Goal: Task Accomplishment & Management: Manage account settings

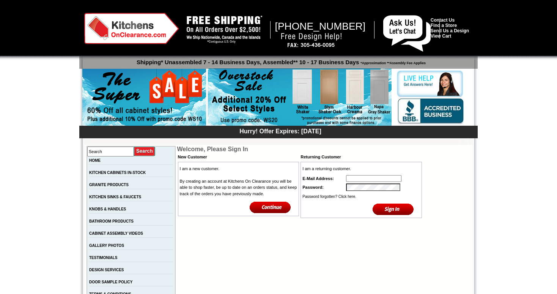
type input "info@sobekitchens.com"
click at [397, 206] on input "image" at bounding box center [393, 209] width 41 height 13
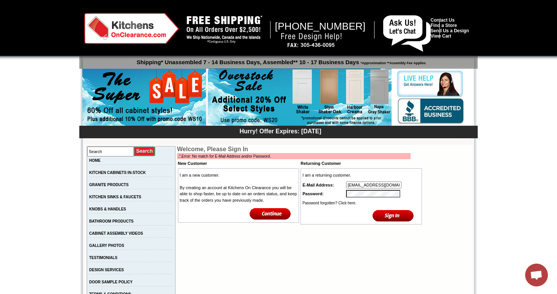
click at [394, 215] on input "image" at bounding box center [393, 215] width 41 height 13
click at [343, 194] on tr "Password:" at bounding box center [361, 193] width 119 height 9
click at [384, 212] on input "image" at bounding box center [393, 215] width 41 height 13
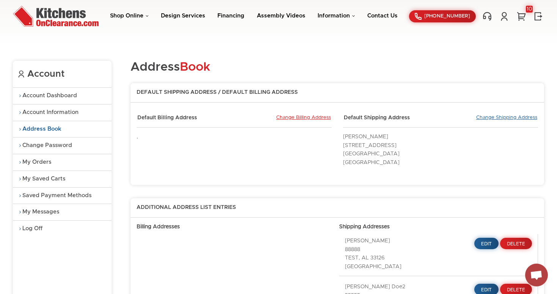
click at [490, 116] on link "Change Shipping Address" at bounding box center [506, 118] width 61 height 7
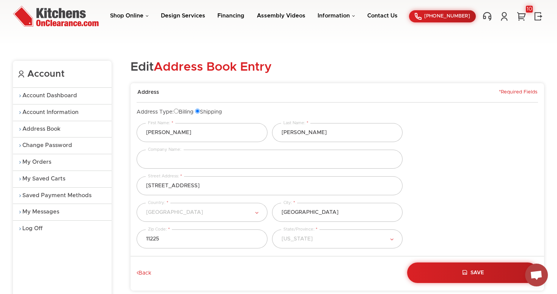
click at [179, 109] on input "Billing" at bounding box center [176, 111] width 5 height 5
radio input "true"
click at [200, 110] on input "Shipping" at bounding box center [197, 111] width 5 height 5
radio input "true"
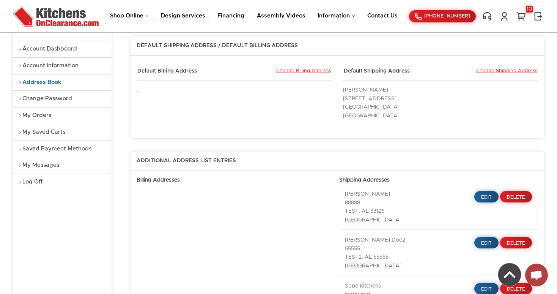
scroll to position [50, 0]
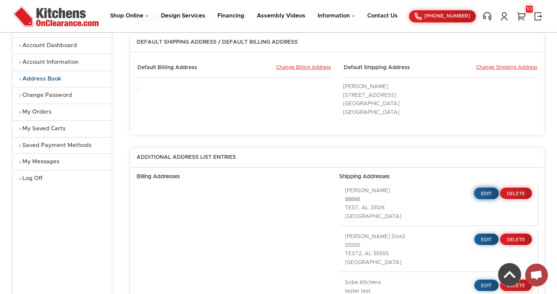
click at [488, 187] on link "Edit" at bounding box center [486, 193] width 25 height 12
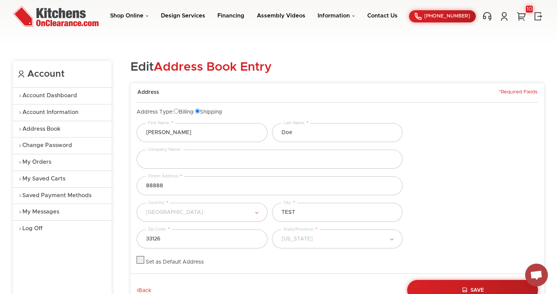
click at [179, 109] on input "Billing" at bounding box center [176, 111] width 5 height 5
radio input "true"
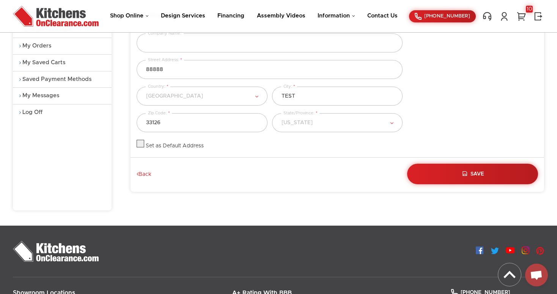
scroll to position [120, 0]
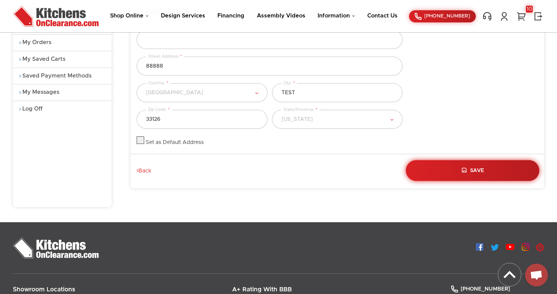
click at [476, 168] on span "Save" at bounding box center [478, 170] width 14 height 5
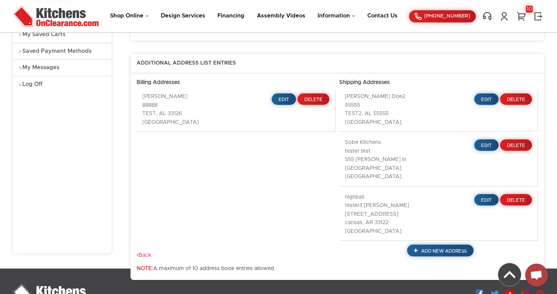
scroll to position [149, 0]
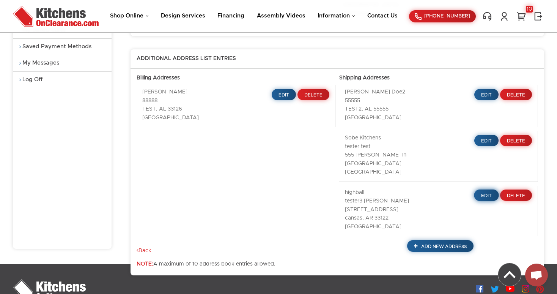
click at [486, 193] on span "Edit" at bounding box center [486, 195] width 11 height 5
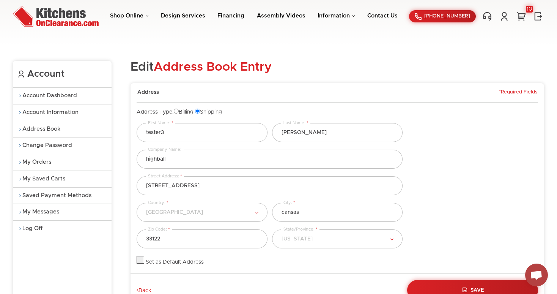
click at [179, 112] on input "Billing" at bounding box center [176, 111] width 5 height 5
radio input "true"
click at [464, 283] on button "Save" at bounding box center [473, 289] width 134 height 21
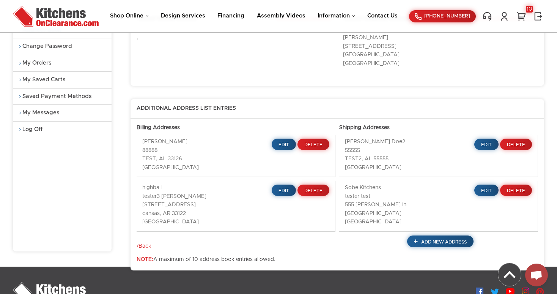
scroll to position [100, 0]
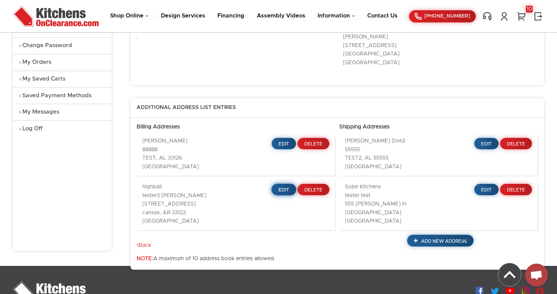
click at [283, 187] on span "Edit" at bounding box center [284, 189] width 11 height 5
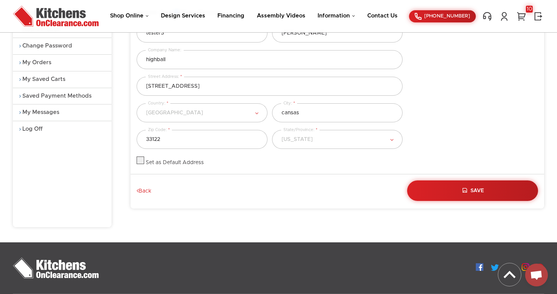
scroll to position [54, 0]
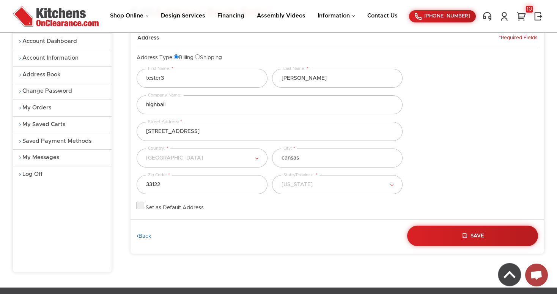
click at [143, 237] on link "Back" at bounding box center [144, 236] width 15 height 7
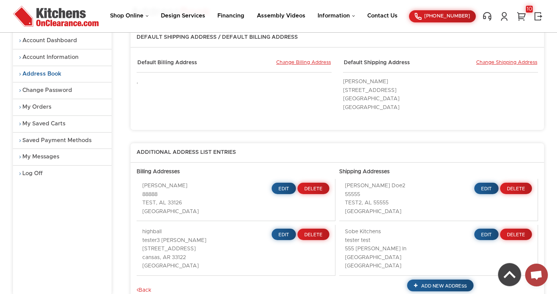
scroll to position [55, 0]
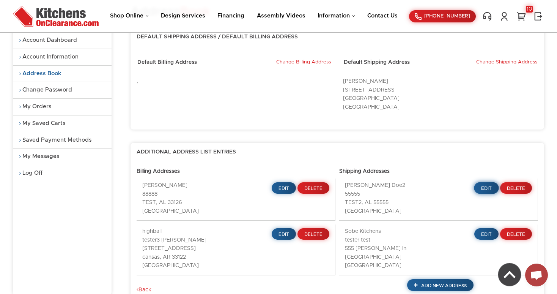
click at [479, 183] on link "Edit" at bounding box center [486, 188] width 25 height 12
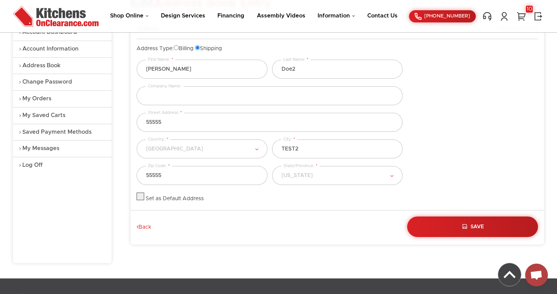
scroll to position [66, 0]
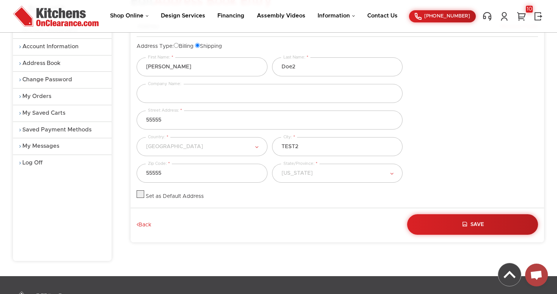
click at [137, 195] on label at bounding box center [141, 196] width 8 height 5
checkbox input "true"
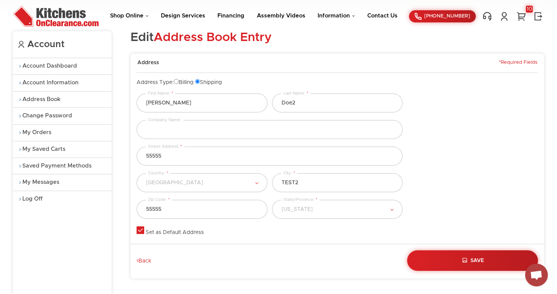
scroll to position [0, 0]
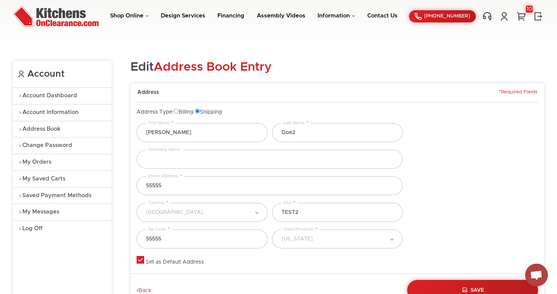
click at [179, 110] on input "Billing" at bounding box center [176, 111] width 5 height 5
radio input "true"
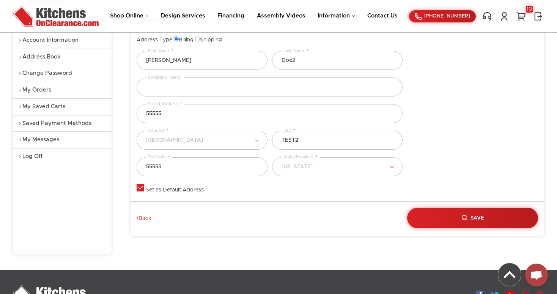
scroll to position [98, 0]
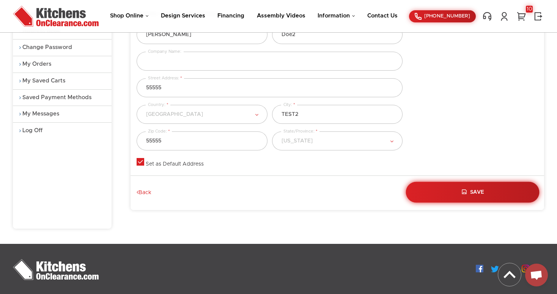
click at [479, 197] on button "Save" at bounding box center [473, 191] width 134 height 21
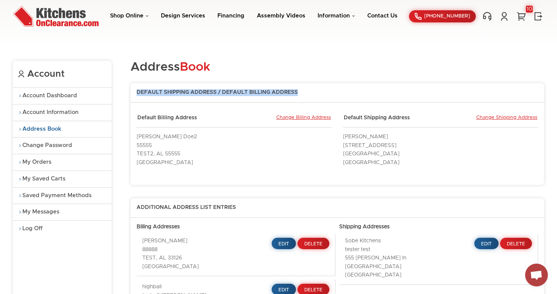
drag, startPoint x: 296, startPoint y: 91, endPoint x: 135, endPoint y: 91, distance: 161.3
click at [135, 90] on div "Default Shipping Address / Default Billing Address" at bounding box center [338, 95] width 414 height 13
copy div "Default Shipping Address / Default Billing Address"
click at [297, 116] on link "Change Billing Address" at bounding box center [303, 118] width 55 height 7
click at [502, 117] on link "Change Shipping Address" at bounding box center [506, 118] width 61 height 7
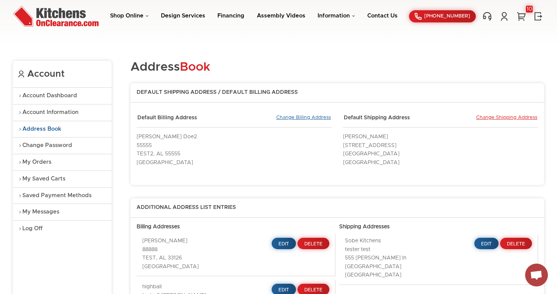
click at [301, 118] on link "Change Billing Address" at bounding box center [303, 118] width 55 height 7
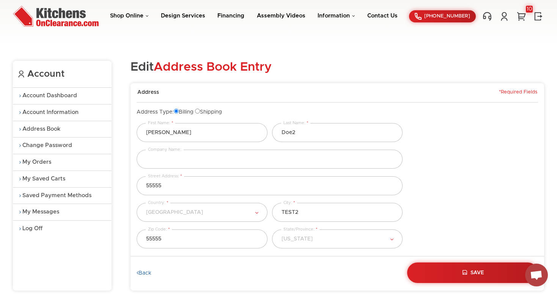
click at [148, 275] on link "Back" at bounding box center [144, 273] width 15 height 7
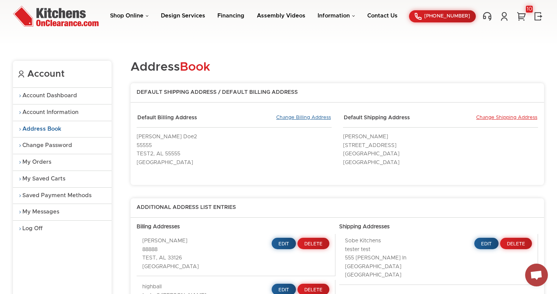
click at [290, 118] on link "Change Billing Address" at bounding box center [303, 118] width 55 height 7
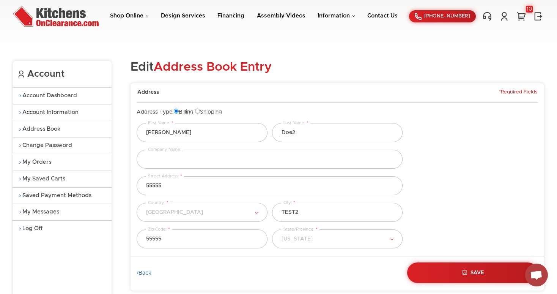
click at [148, 275] on link "Back" at bounding box center [144, 273] width 15 height 7
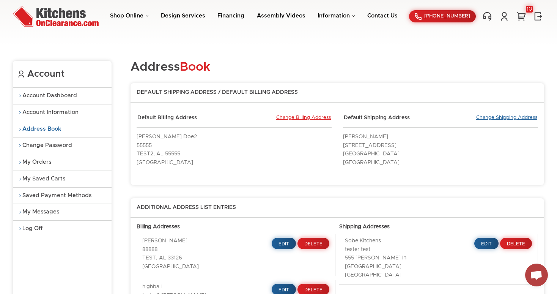
click at [501, 116] on link "Change Shipping Address" at bounding box center [506, 118] width 61 height 7
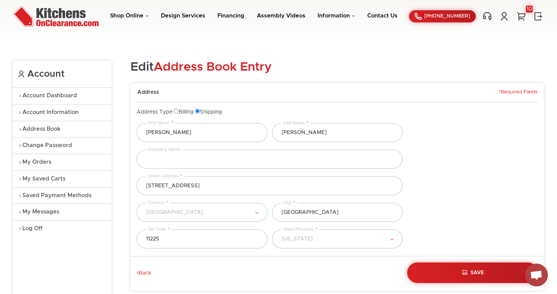
click at [148, 268] on div "Back" at bounding box center [269, 269] width 271 height 14
click at [147, 272] on link "Back" at bounding box center [144, 273] width 15 height 7
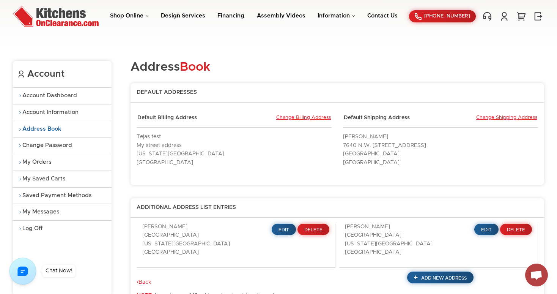
scroll to position [25, 0]
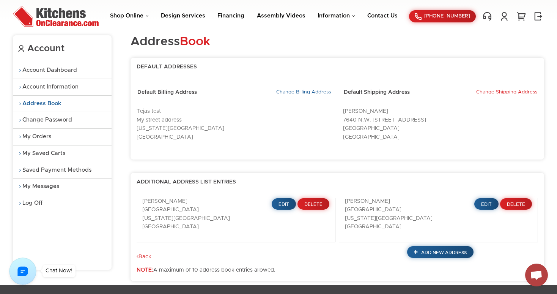
click at [293, 91] on link "Change Billing Address" at bounding box center [303, 92] width 55 height 7
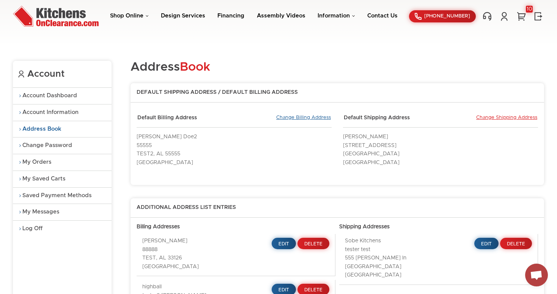
click at [302, 118] on link "Change Billing Address" at bounding box center [303, 118] width 55 height 7
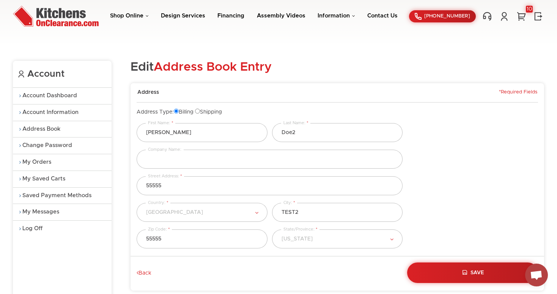
scroll to position [1, 0]
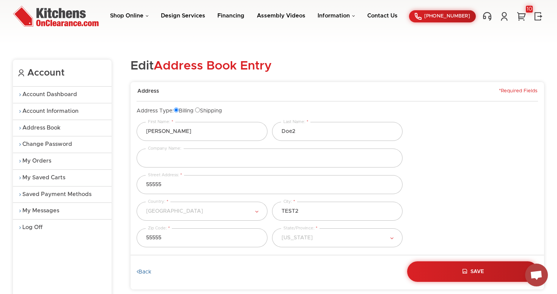
click at [151, 269] on link "Back" at bounding box center [144, 272] width 15 height 7
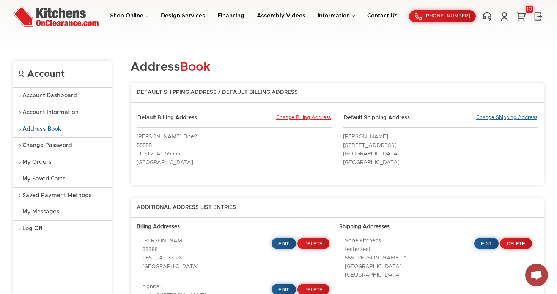
click at [507, 116] on link "Change Shipping Address" at bounding box center [506, 118] width 61 height 7
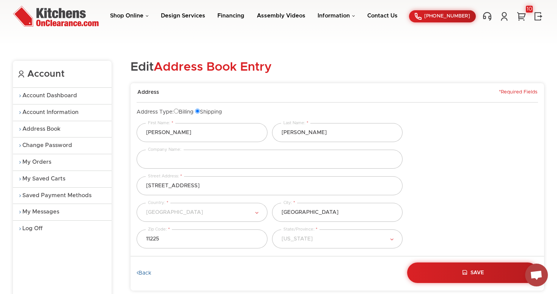
click at [148, 273] on link "Back" at bounding box center [144, 273] width 15 height 7
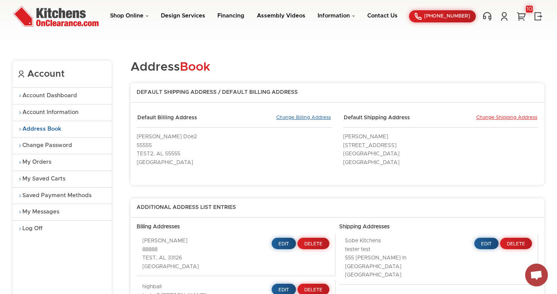
click at [300, 115] on link "Change Billing Address" at bounding box center [303, 118] width 55 height 7
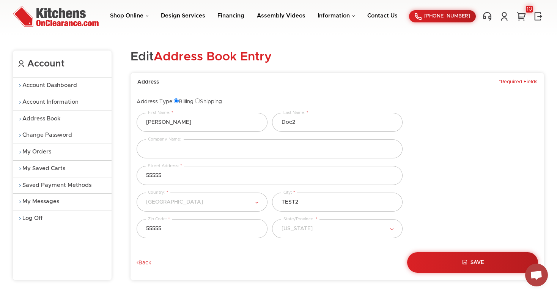
scroll to position [5, 0]
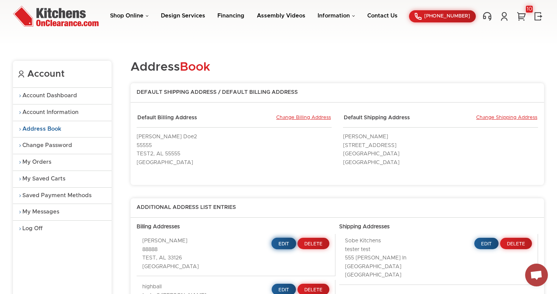
click at [282, 241] on span "Edit" at bounding box center [284, 243] width 11 height 5
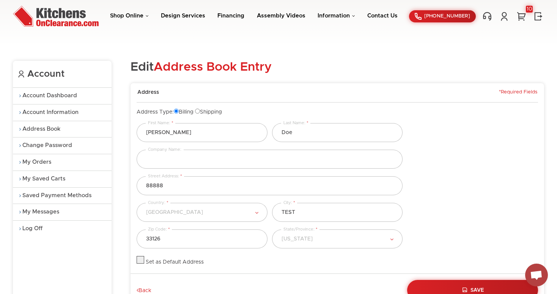
drag, startPoint x: 235, startPoint y: 111, endPoint x: 126, endPoint y: 114, distance: 109.3
click at [125, 114] on div "Account Account Dashboard Account Information Address Book Change Password My O…" at bounding box center [278, 194] width 531 height 296
copy div "Address Type: Billing Shipping"
click at [150, 288] on link "Back" at bounding box center [144, 290] width 15 height 7
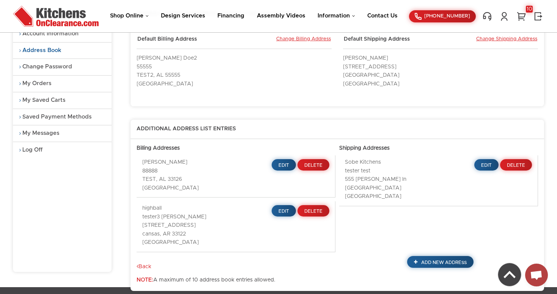
scroll to position [85, 0]
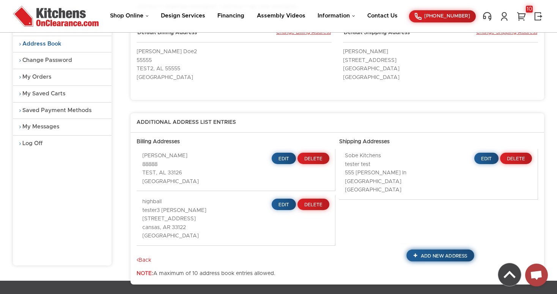
click at [436, 253] on span "Add New Address" at bounding box center [444, 255] width 46 height 5
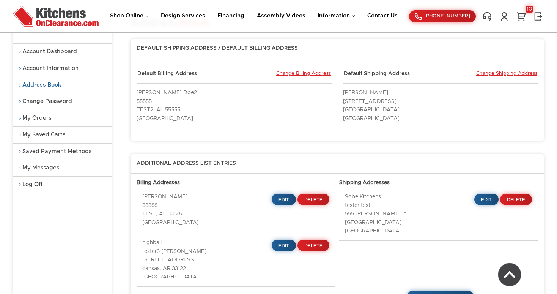
scroll to position [85, 0]
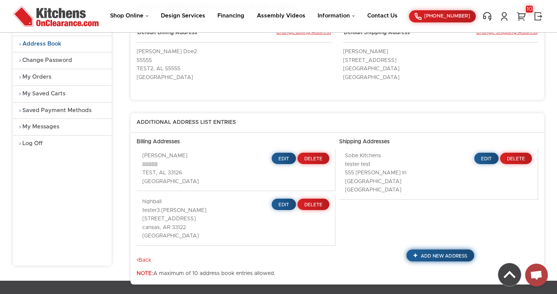
click at [436, 249] on link "Add New Address" at bounding box center [441, 255] width 68 height 12
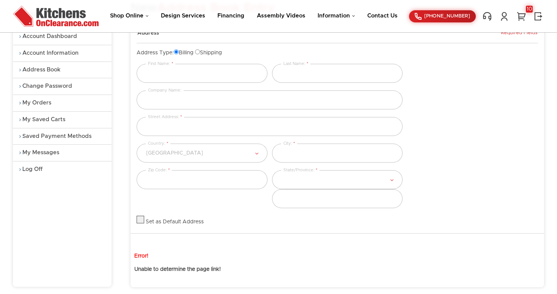
scroll to position [67, 0]
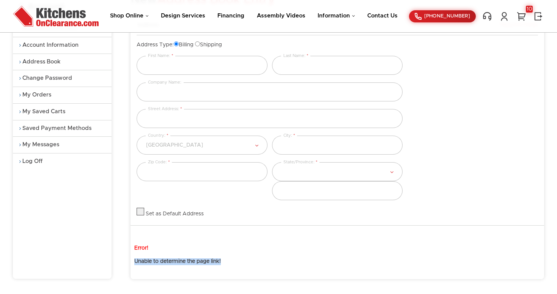
drag, startPoint x: 224, startPoint y: 260, endPoint x: 131, endPoint y: 261, distance: 93.4
click at [130, 261] on div "Account Account Dashboard Account Information Address Book Change Password My O…" at bounding box center [278, 135] width 531 height 315
copy b "Unable to determine the page link!"
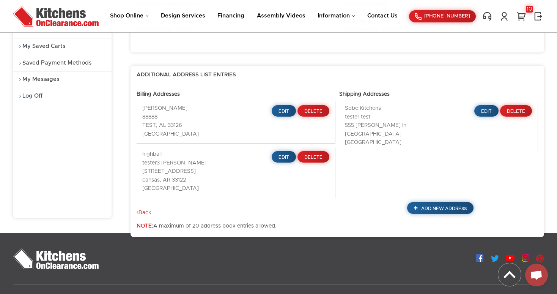
scroll to position [130, 0]
